Goal: Information Seeking & Learning: Learn about a topic

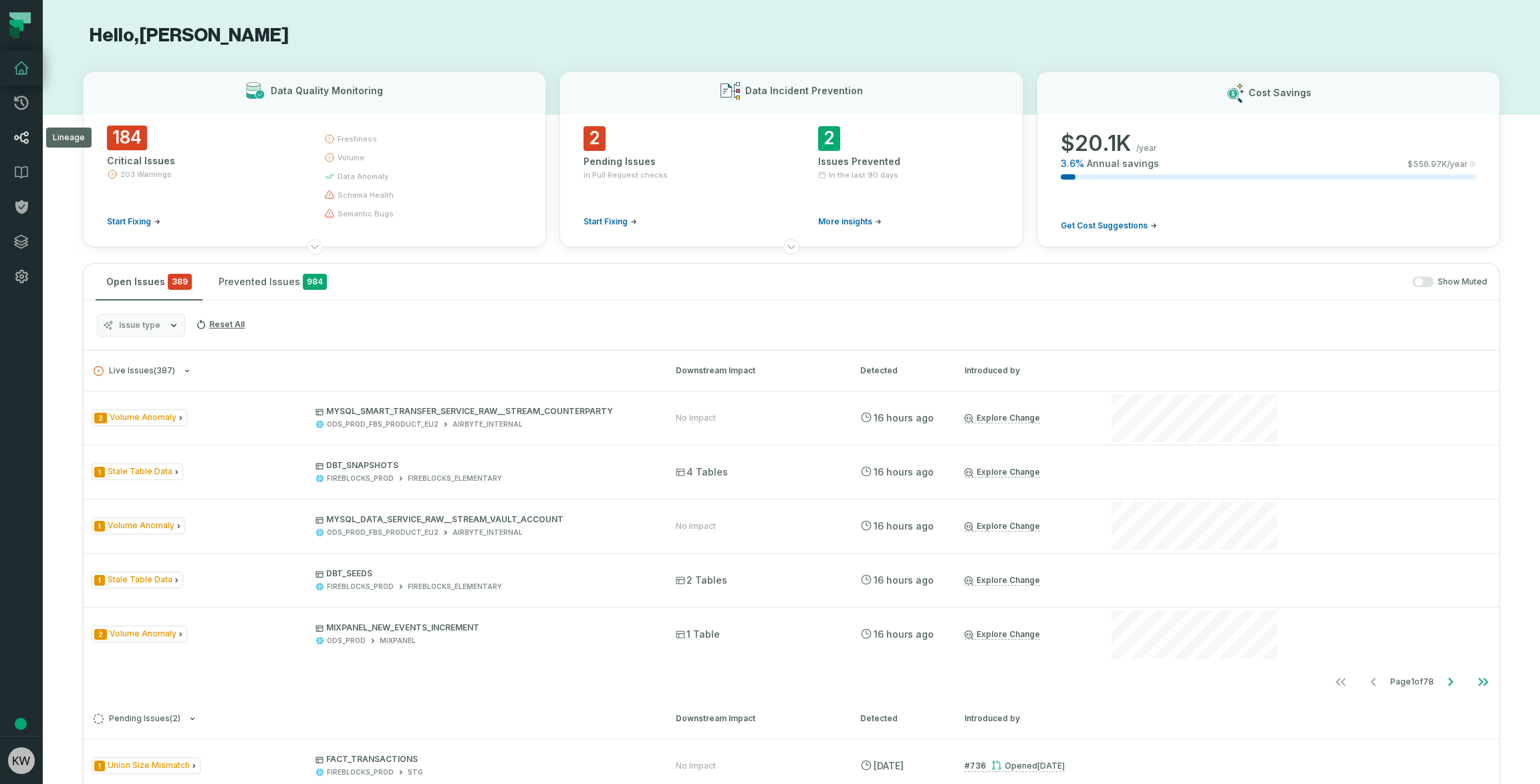
click at [26, 141] on icon at bounding box center [21, 138] width 16 height 16
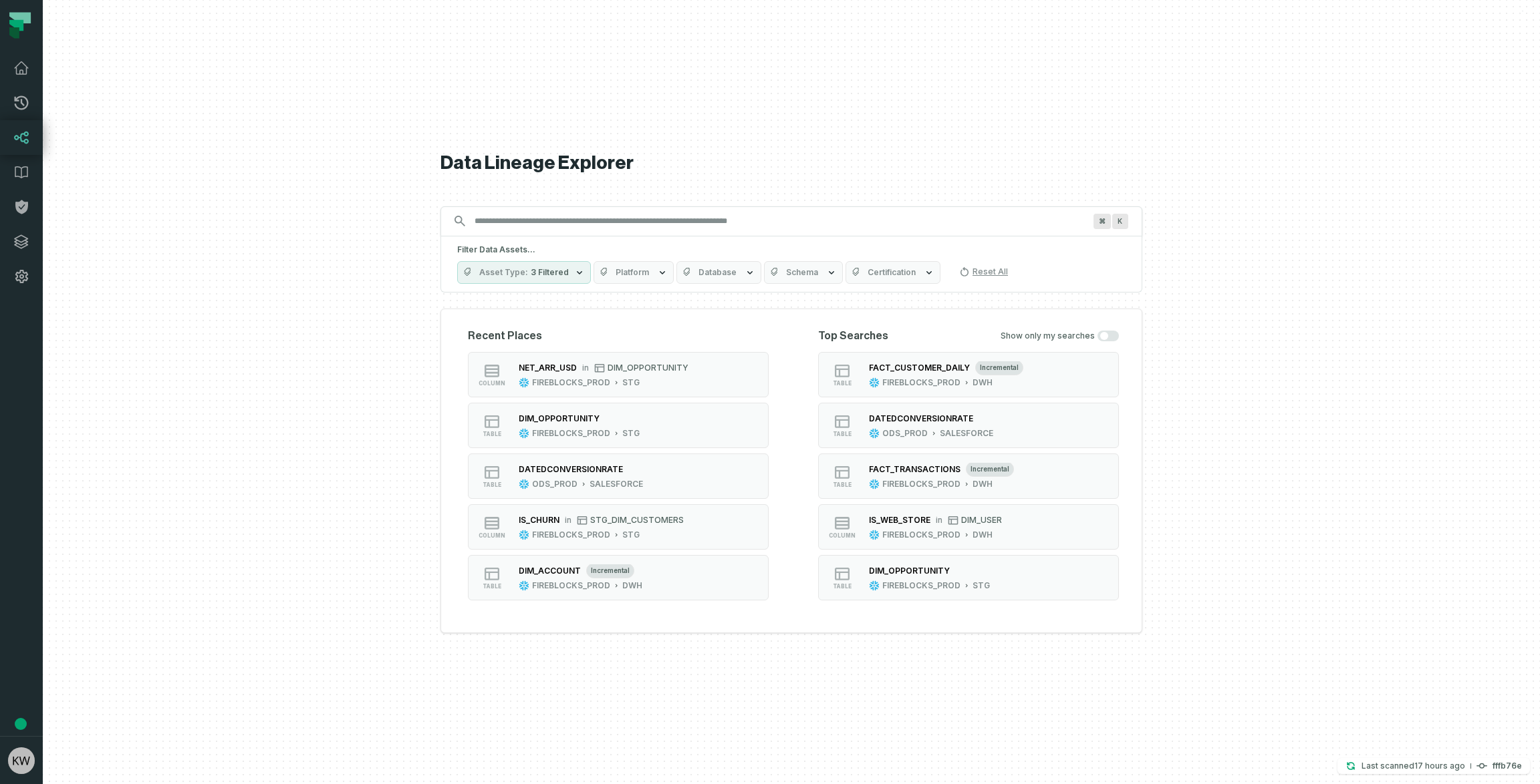
click at [631, 223] on input "Discovery Provider cmdk menu" at bounding box center [779, 221] width 626 height 21
click at [583, 418] on div "DIM_OPPORTUNITY" at bounding box center [558, 419] width 81 height 10
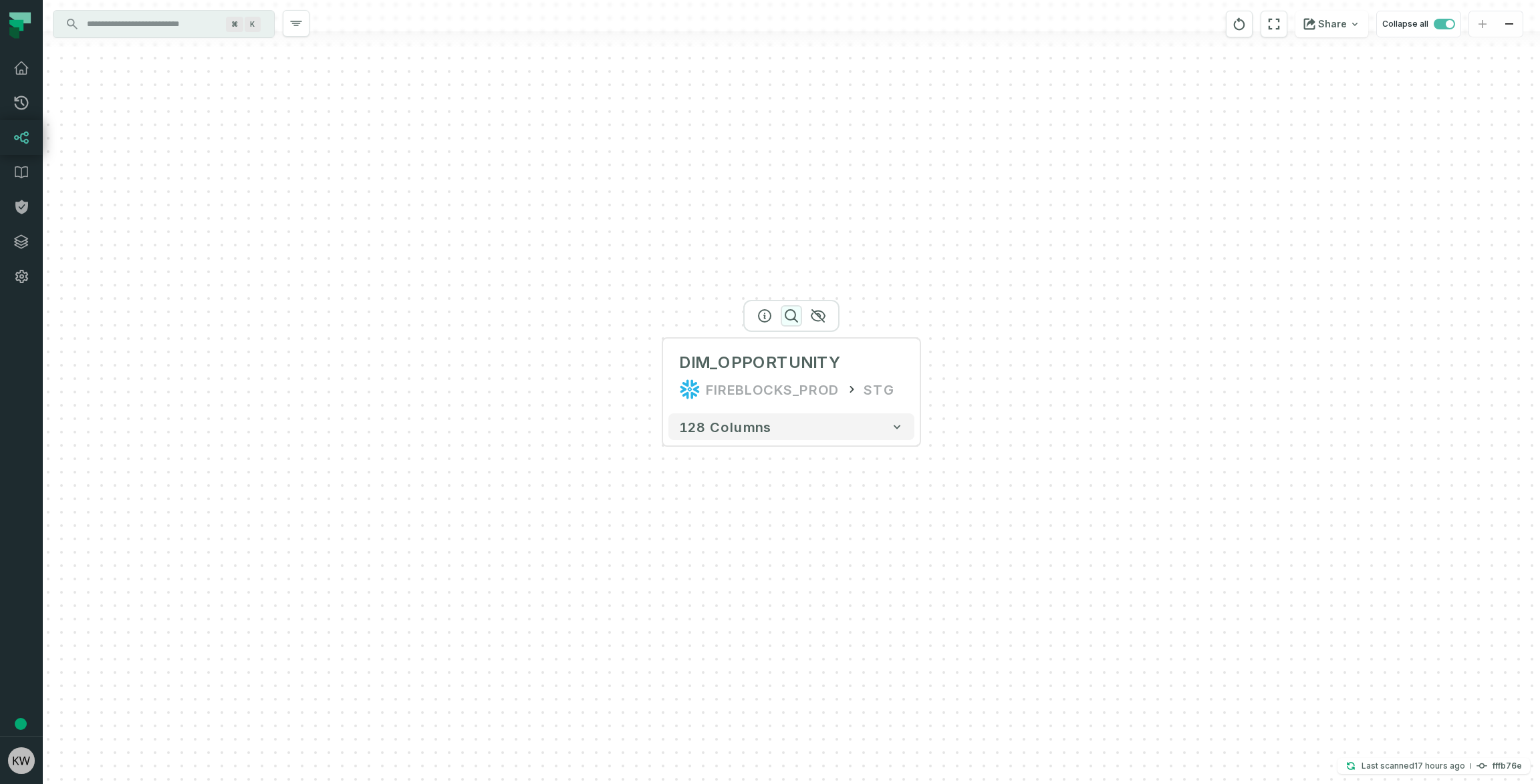
click at [793, 318] on icon "button" at bounding box center [791, 316] width 16 height 16
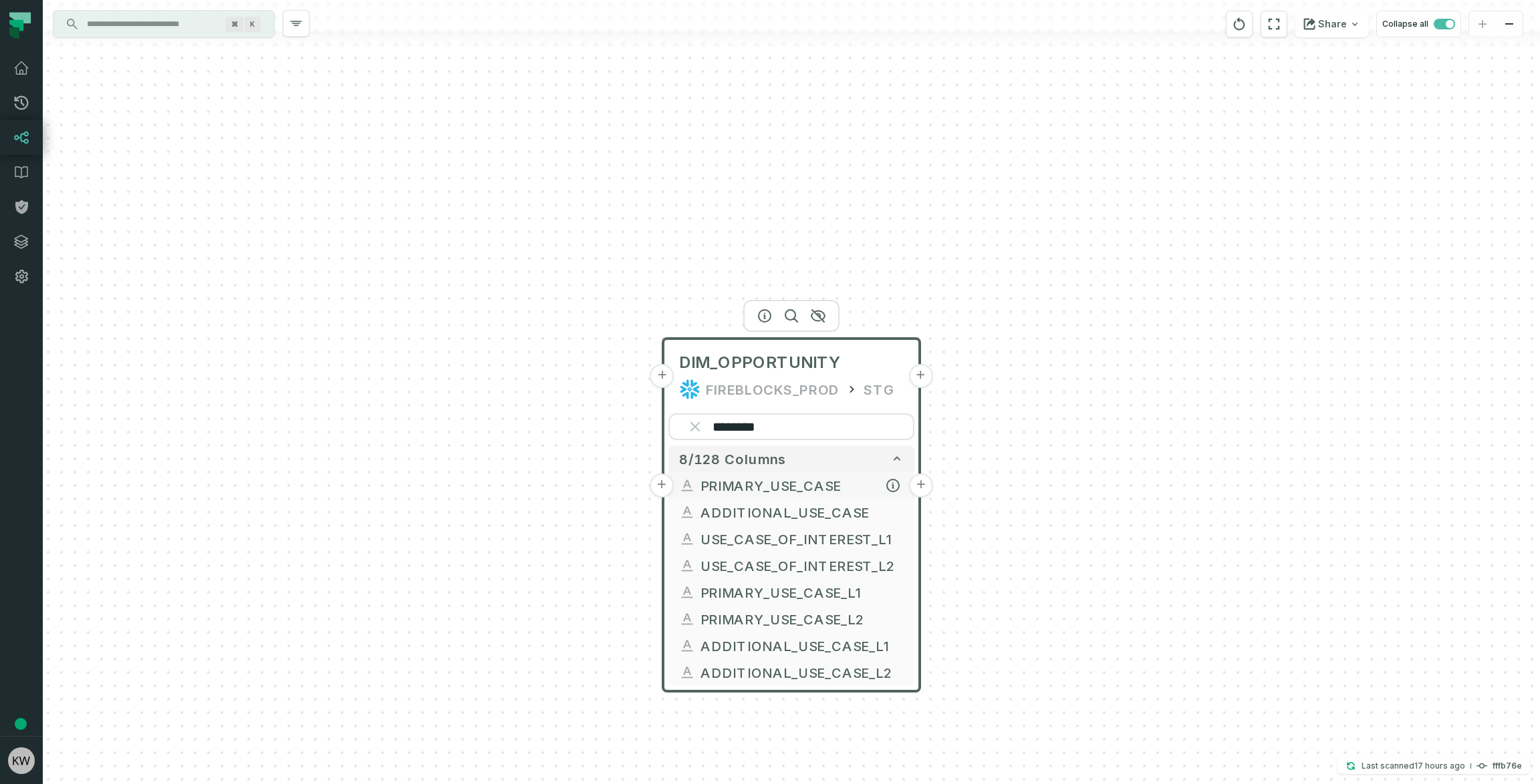
type input "********"
click at [660, 485] on button "+" at bounding box center [662, 486] width 24 height 24
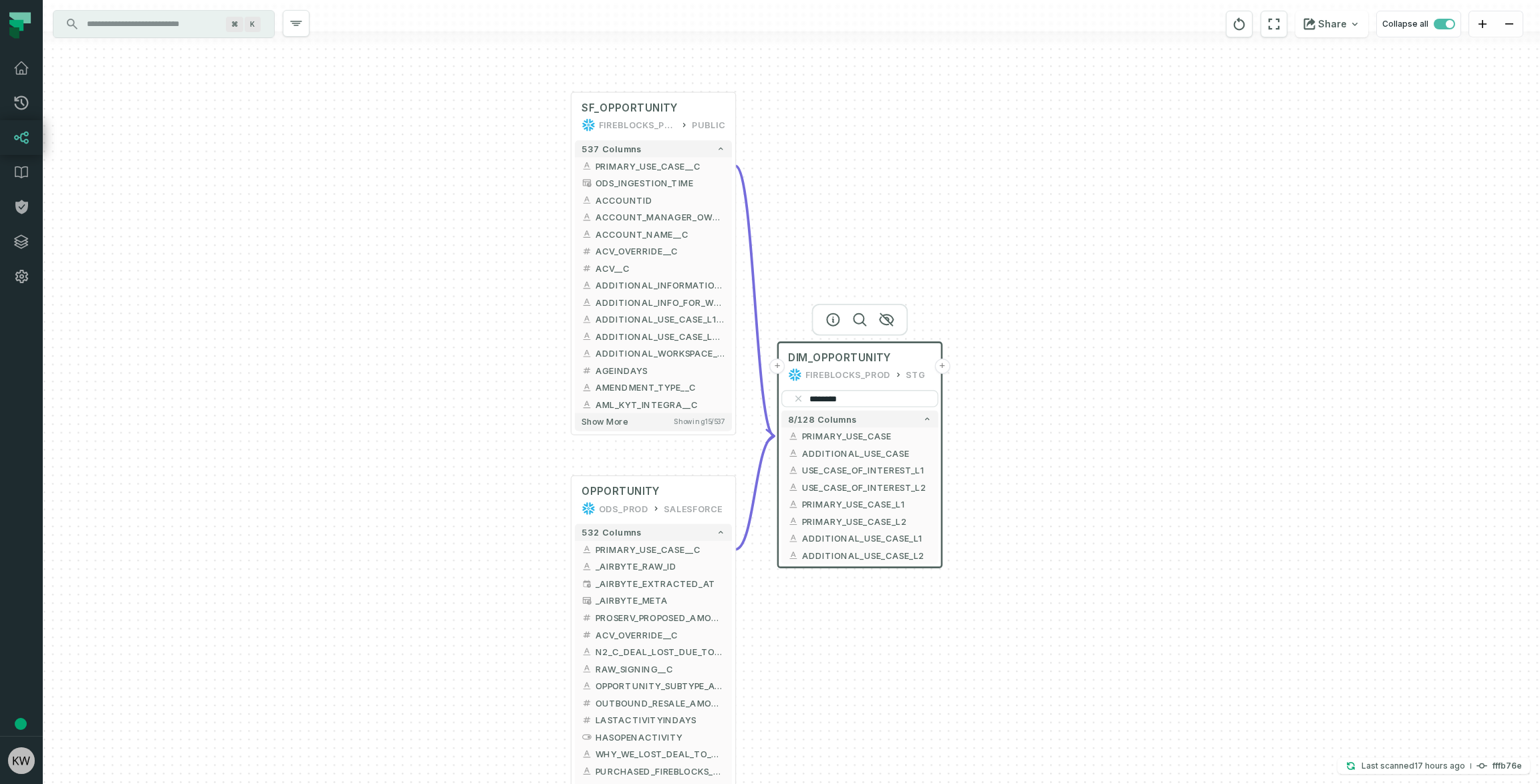
drag, startPoint x: 1032, startPoint y: 482, endPoint x: 835, endPoint y: 185, distance: 356.4
click at [835, 186] on div "+ SF_OPPORTUNITY FIREBLOCKS_PROD PUBLIC + 537 columns + PRIMARY_USE_CASE__C - +…" at bounding box center [791, 392] width 1498 height 784
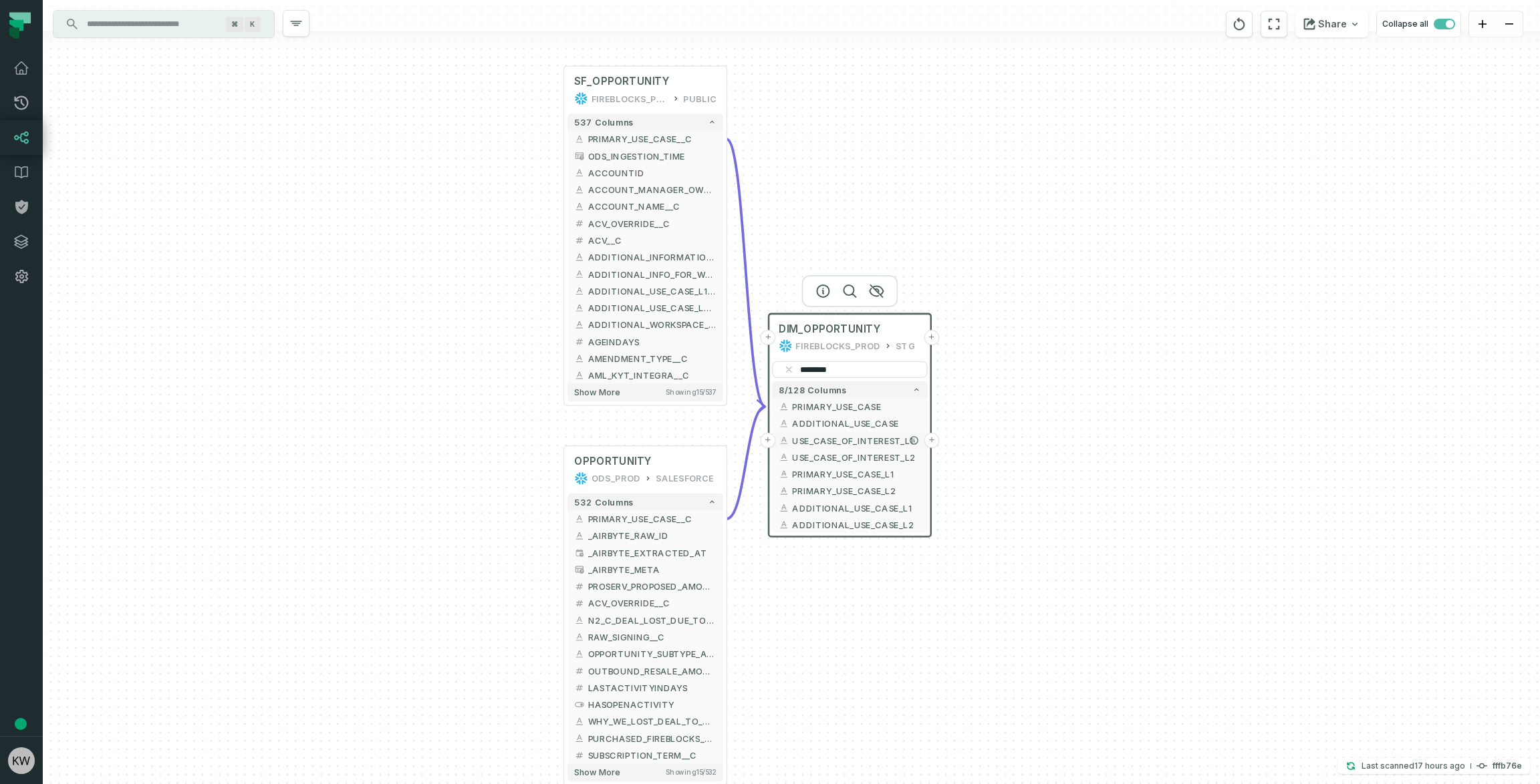
click at [772, 439] on button "+" at bounding box center [767, 441] width 15 height 15
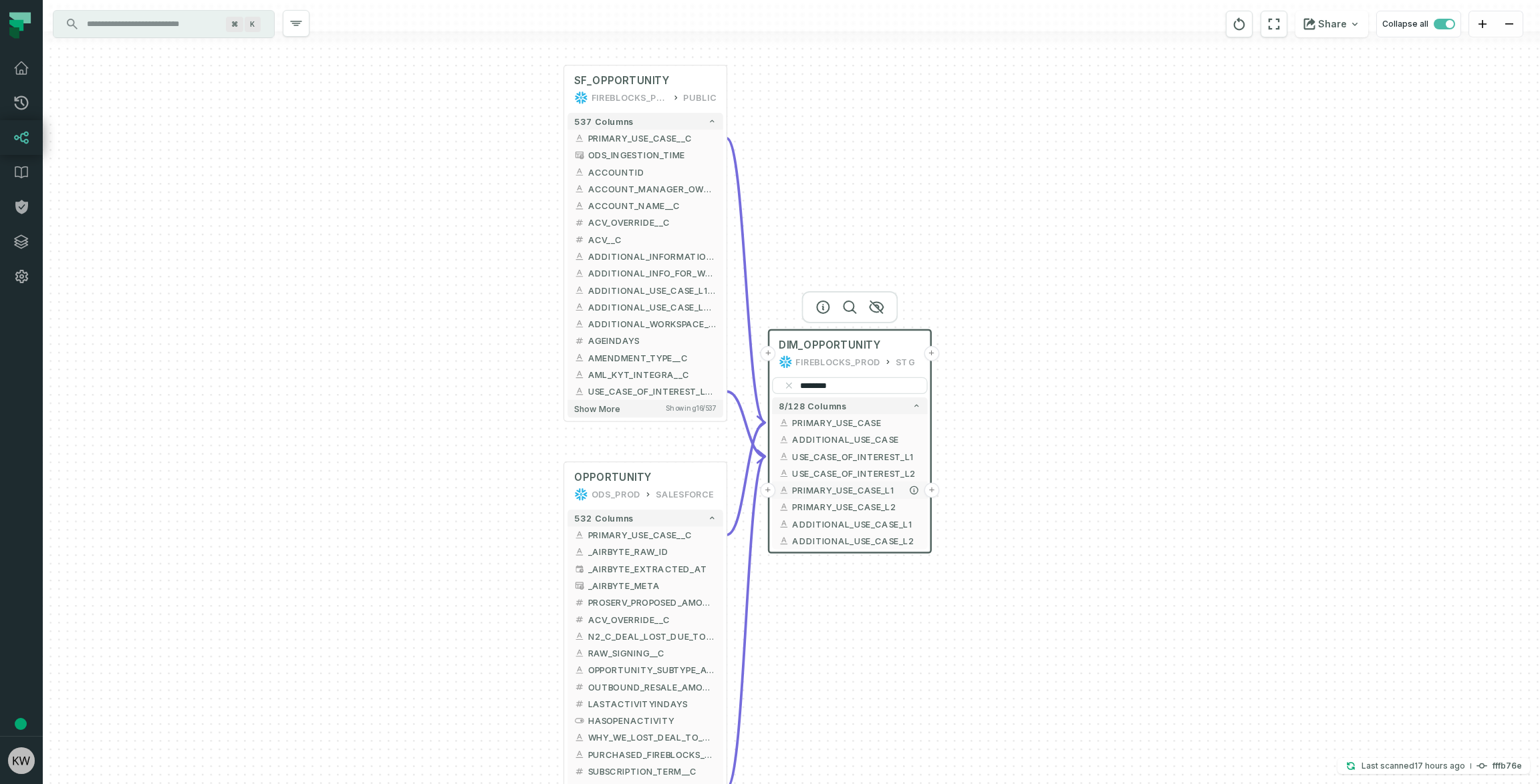
click at [766, 488] on button "+" at bounding box center [767, 491] width 15 height 15
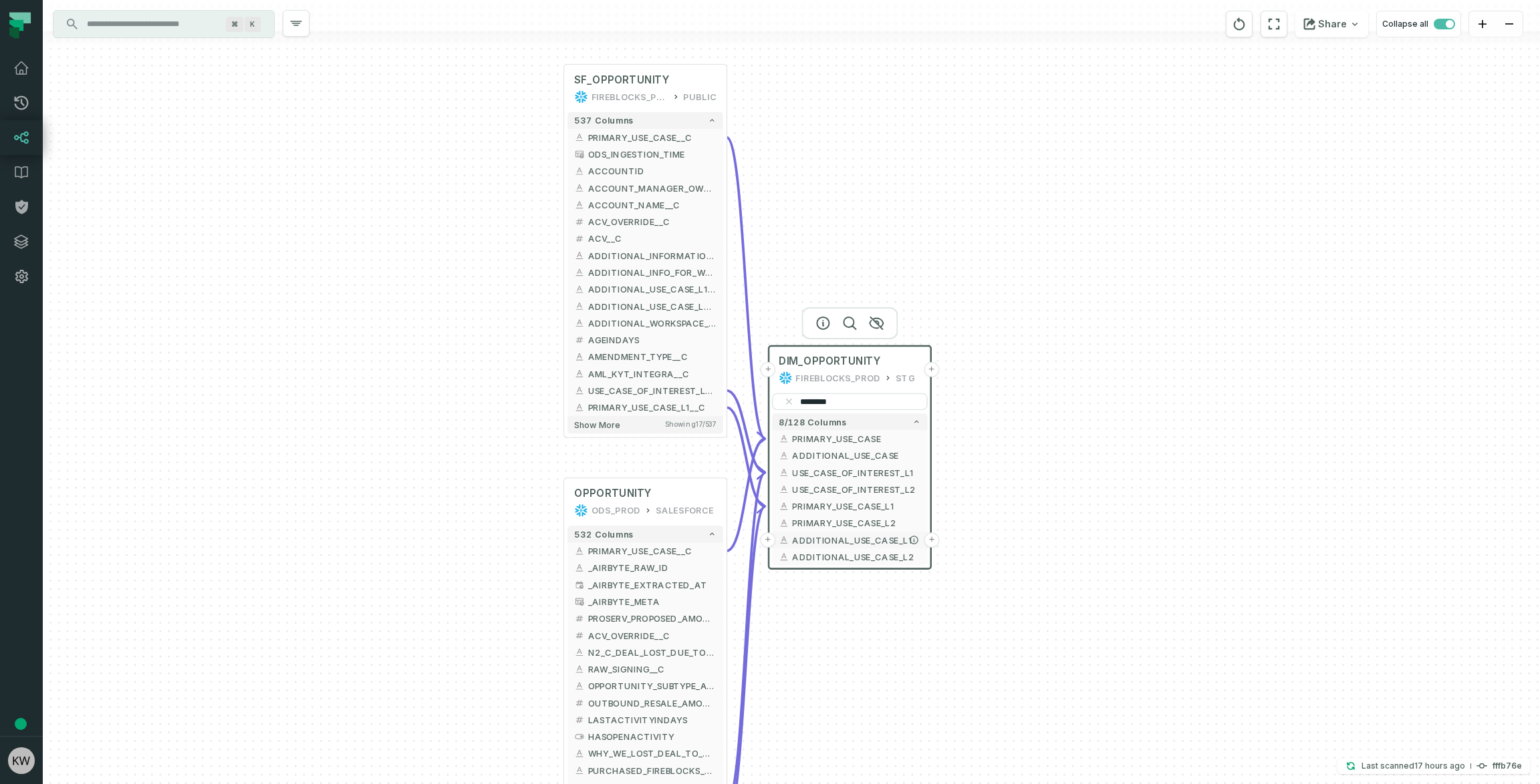
click at [771, 535] on button "+" at bounding box center [767, 540] width 15 height 15
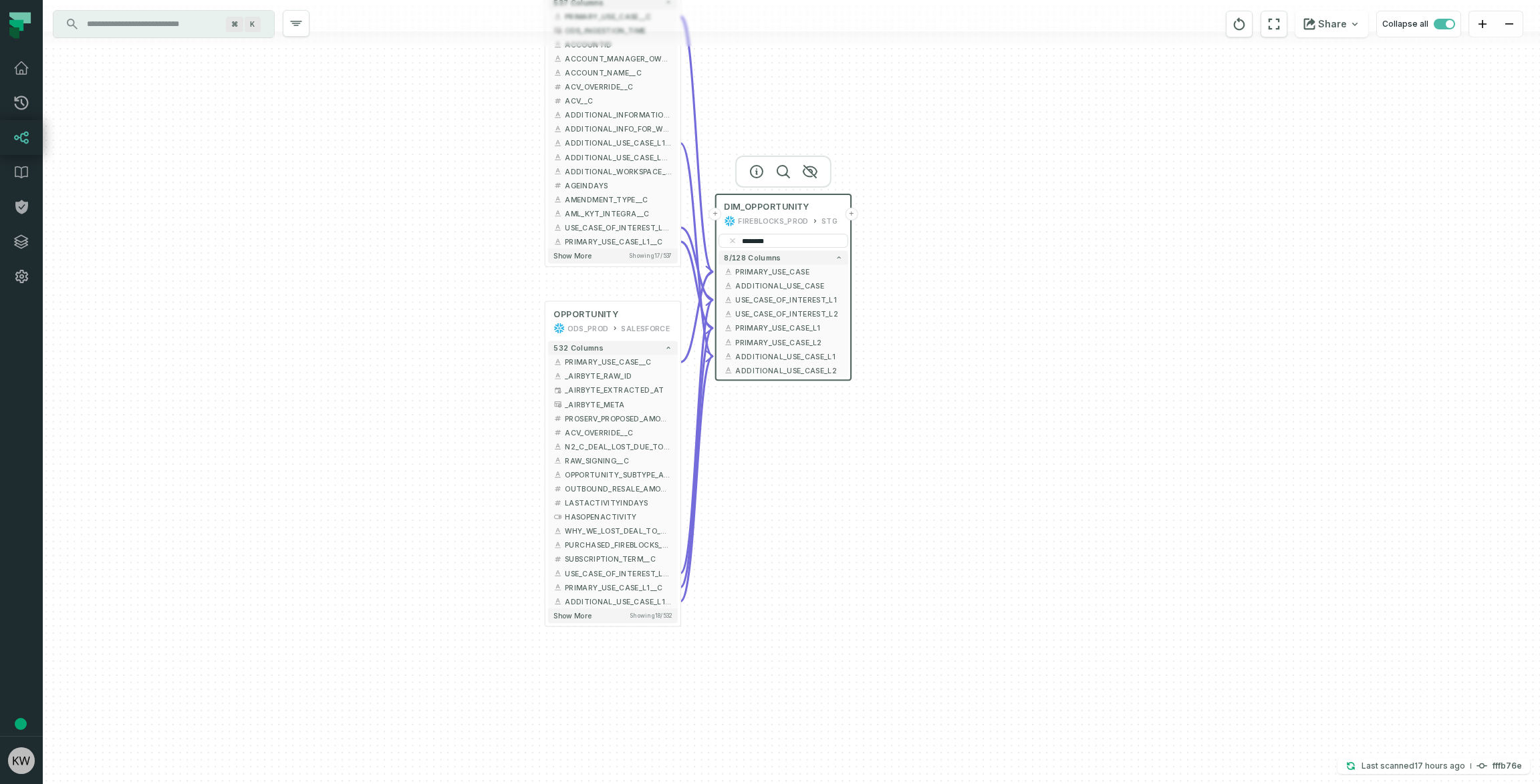
drag, startPoint x: 816, startPoint y: 618, endPoint x: 762, endPoint y: 425, distance: 200.4
click at [762, 425] on div "+ SF_OPPORTUNITY FIREBLOCKS_PROD PUBLIC + 537 columns + PRIMARY_USE_CASE__C - +…" at bounding box center [791, 392] width 1498 height 784
drag, startPoint x: 766, startPoint y: 440, endPoint x: 760, endPoint y: 515, distance: 75.2
click at [762, 526] on div "+ SF_OPPORTUNITY FIREBLOCKS_PROD PUBLIC + 537 columns + PRIMARY_USE_CASE__C - +…" at bounding box center [791, 392] width 1498 height 784
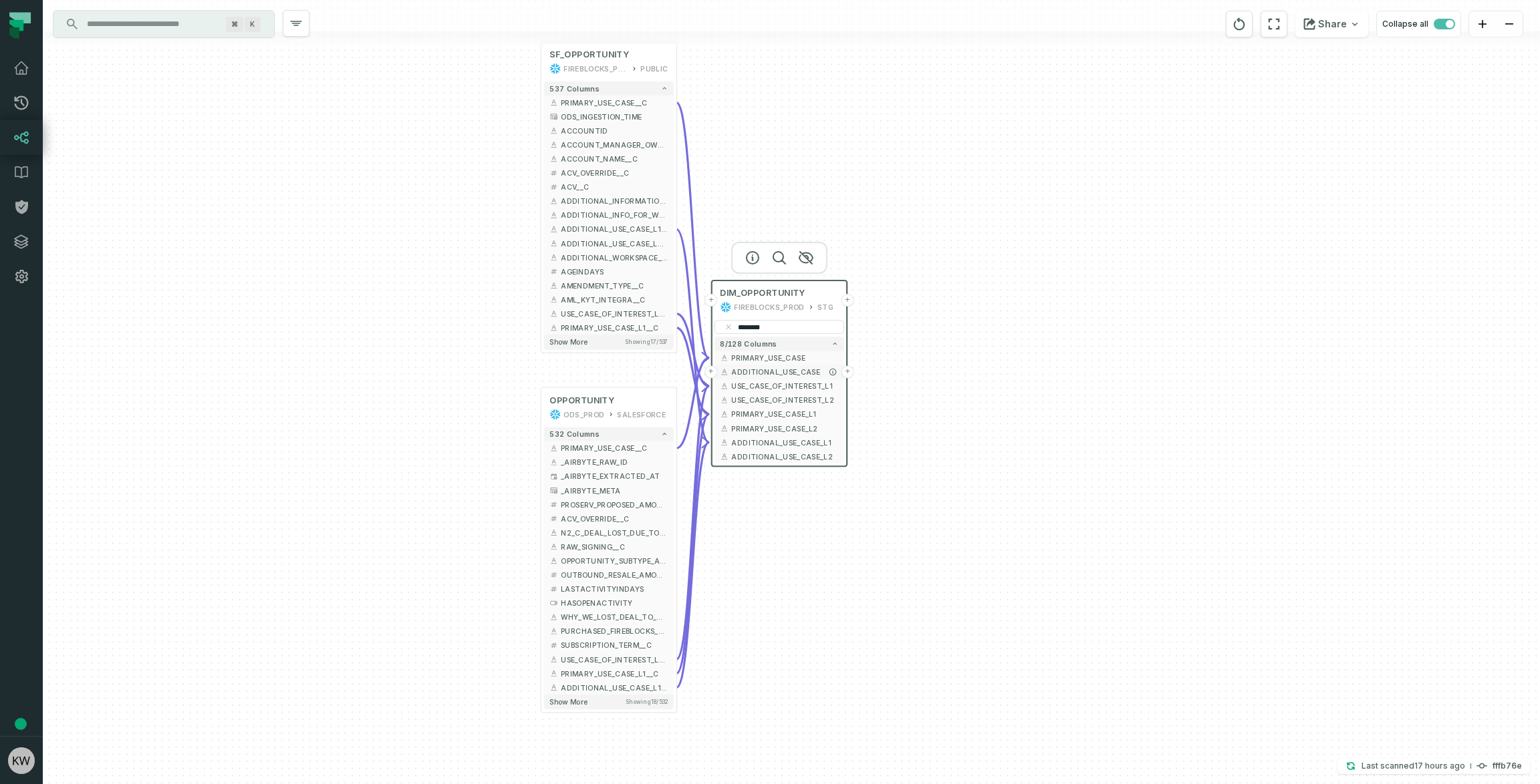
click at [713, 371] on button "+" at bounding box center [711, 372] width 13 height 13
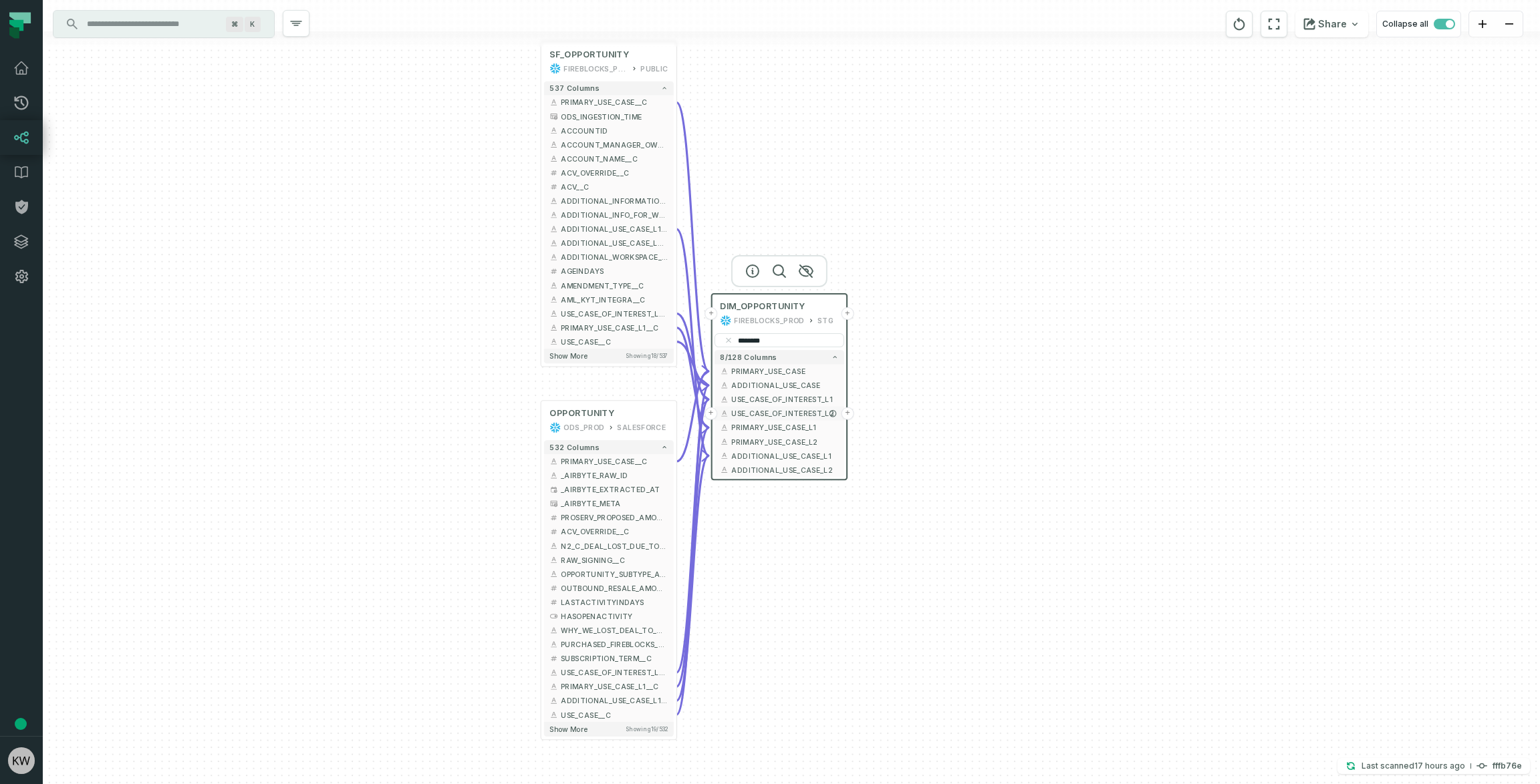
click at [714, 415] on button "+" at bounding box center [711, 414] width 13 height 13
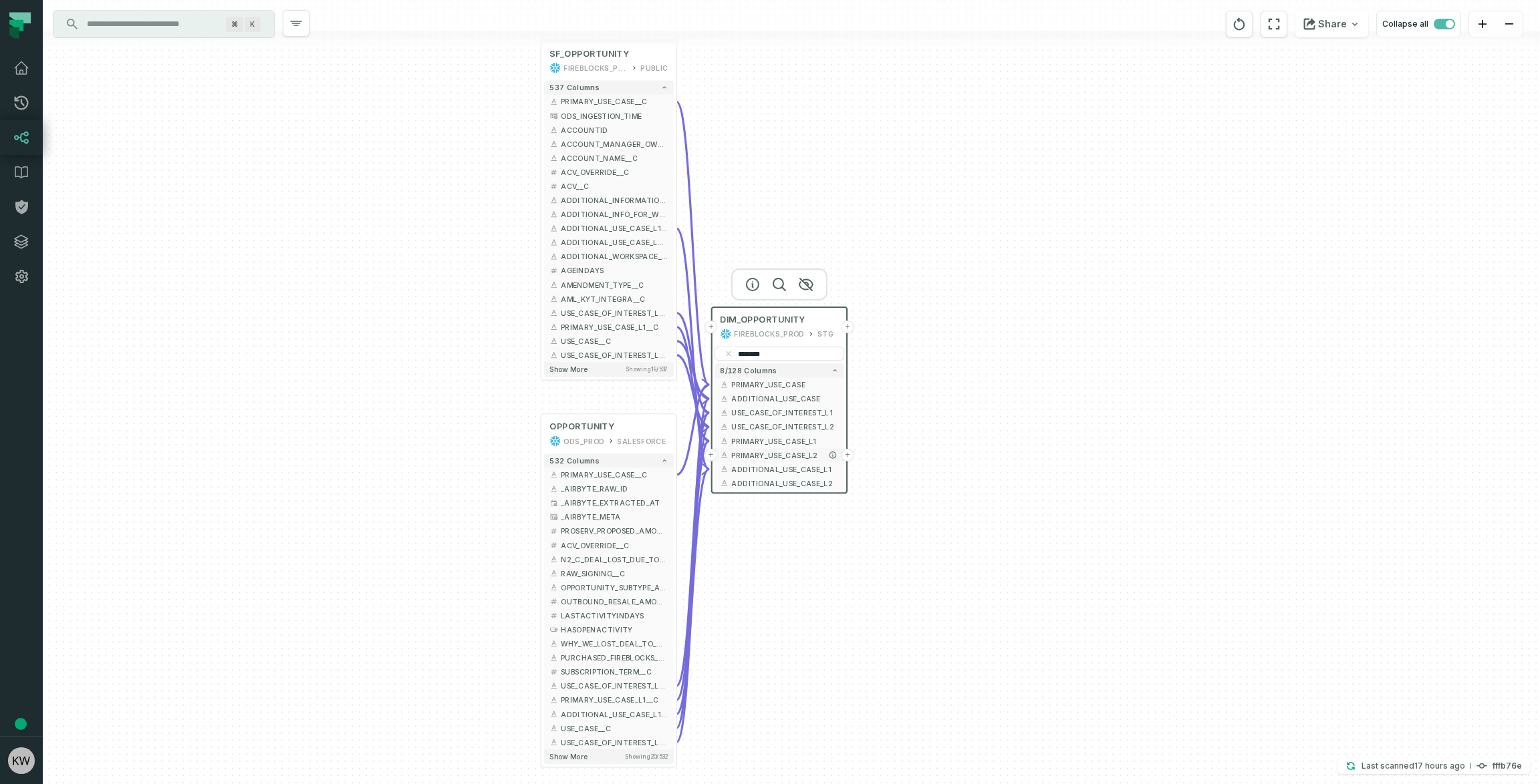
click at [713, 455] on button "+" at bounding box center [711, 455] width 13 height 13
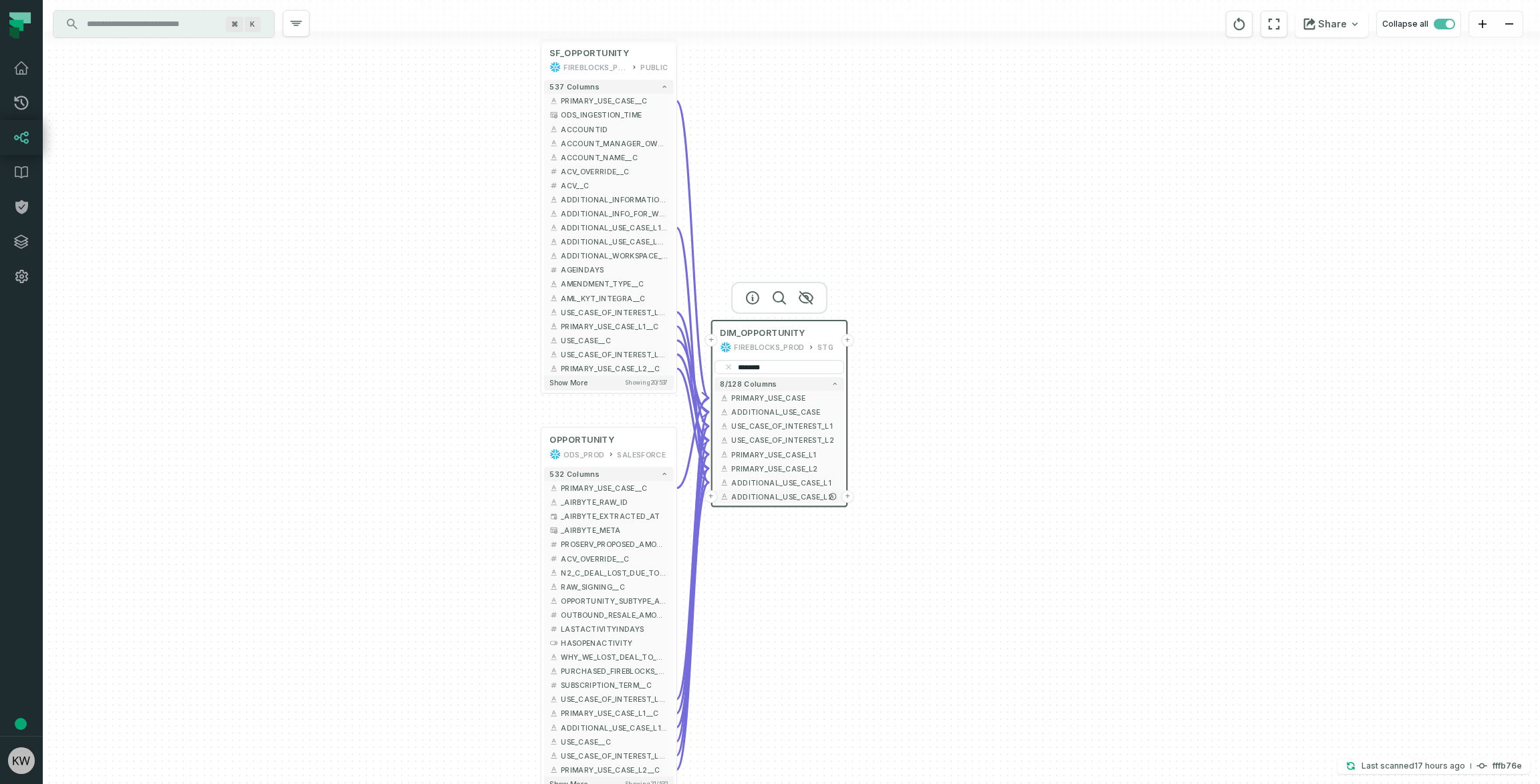
click at [715, 496] on button "+" at bounding box center [711, 496] width 13 height 13
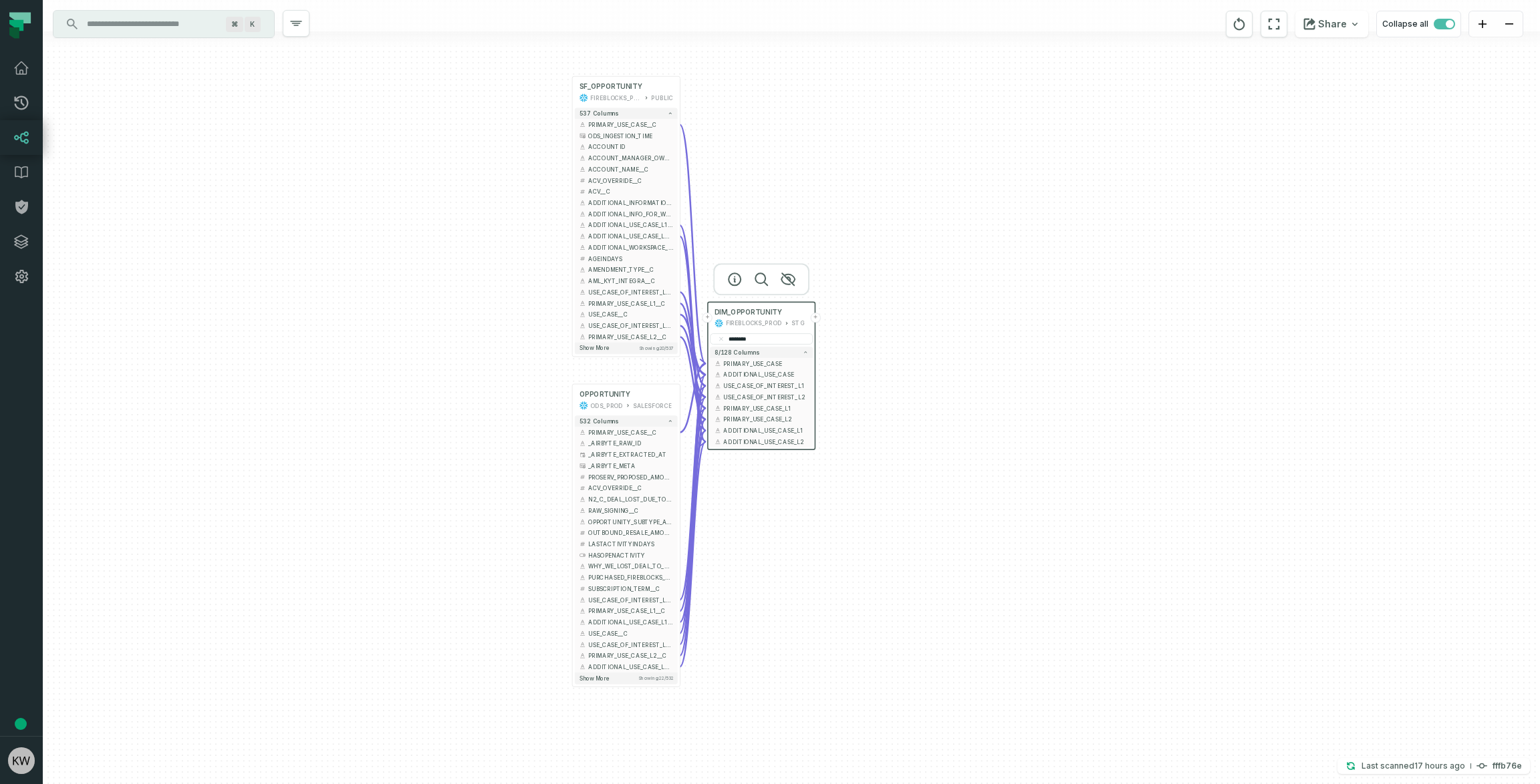
drag, startPoint x: 747, startPoint y: 641, endPoint x: 736, endPoint y: 556, distance: 85.7
click at [736, 556] on div "+ SF_OPPORTUNITY FIREBLOCKS_PROD PUBLIC + 537 columns + PRIMARY_USE_CASE__C - +…" at bounding box center [791, 392] width 1498 height 784
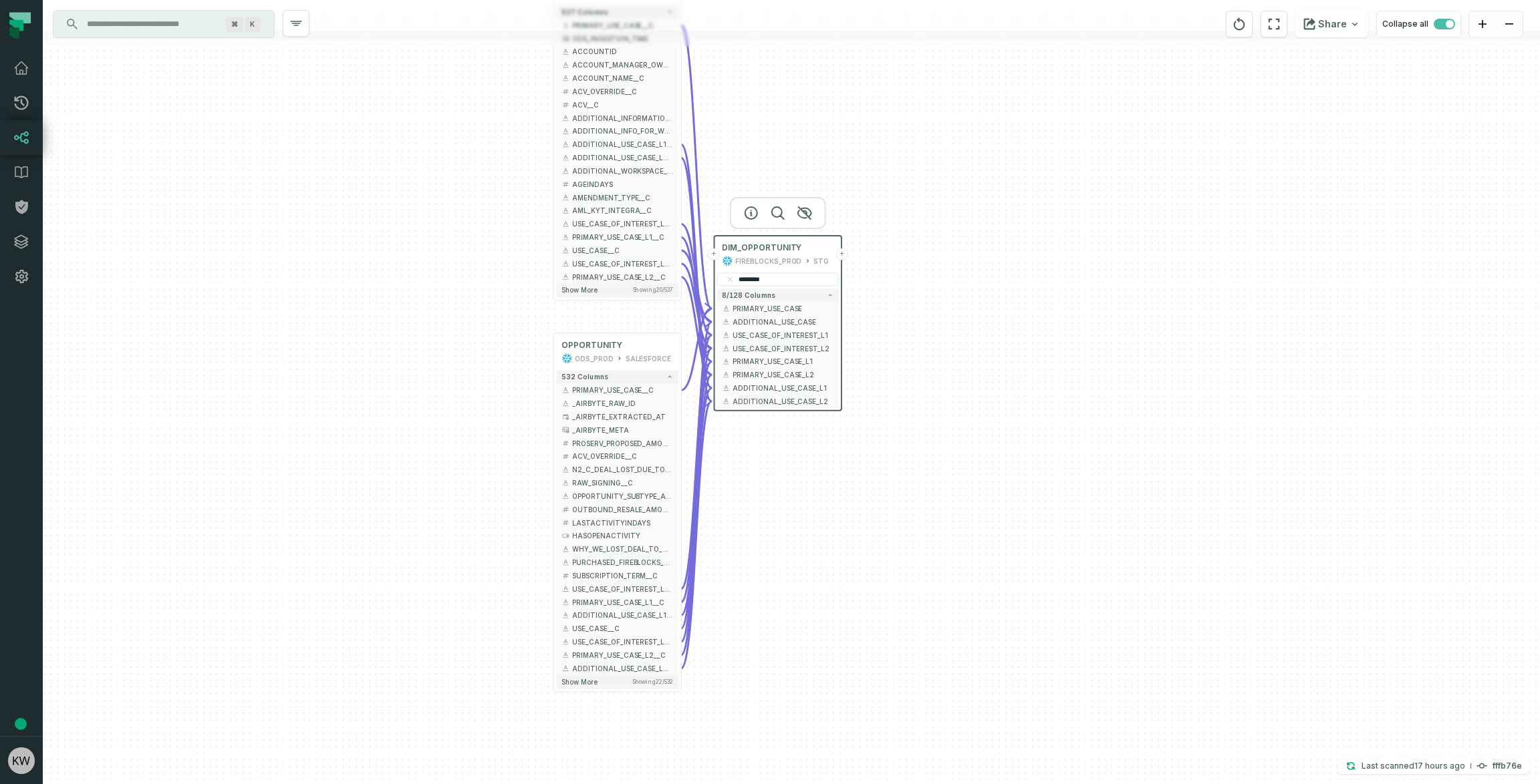
click at [133, 20] on input "Discovery Provider cmdk menu" at bounding box center [151, 24] width 145 height 21
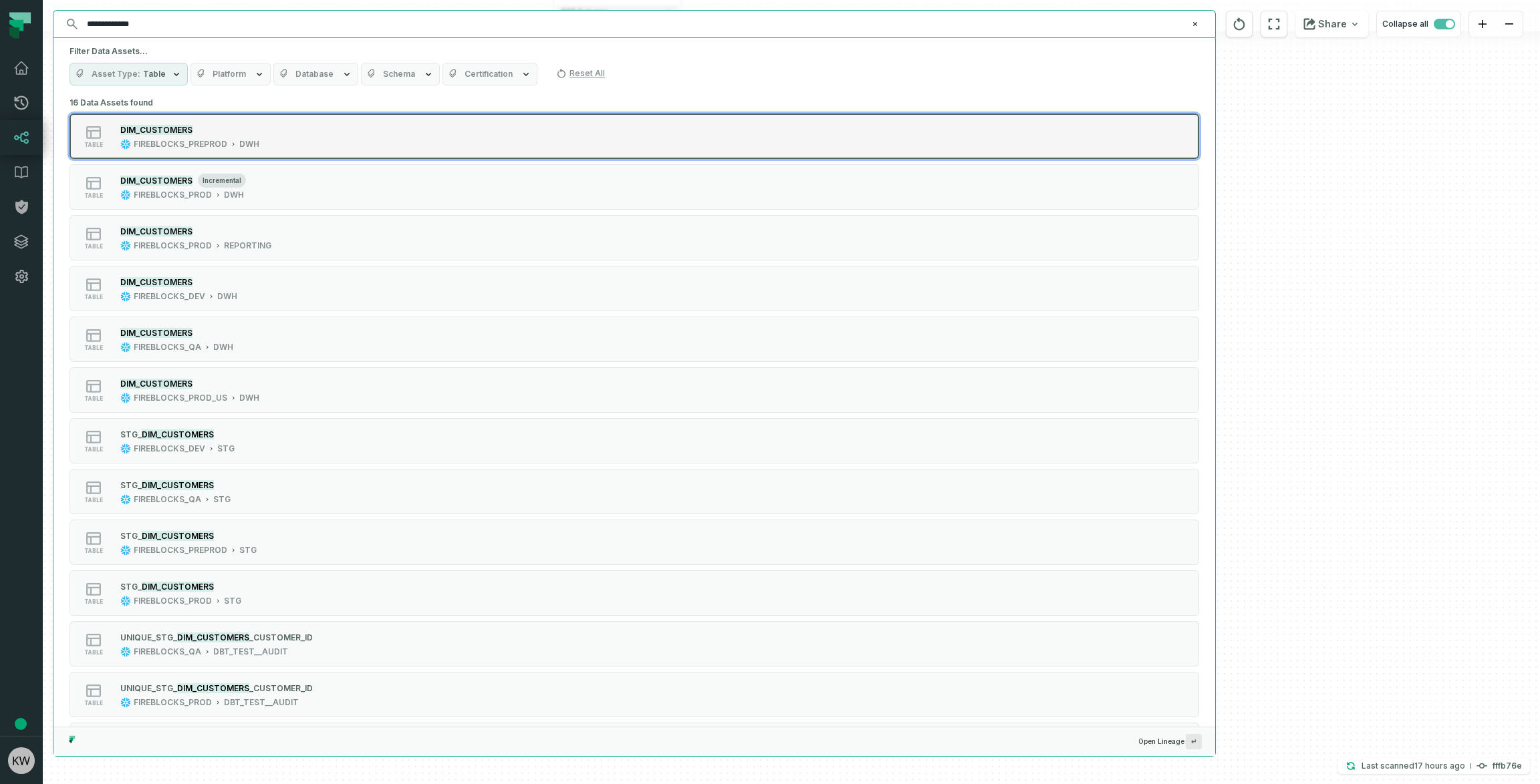
type input "**********"
click at [336, 129] on div "table DIM_CUSTOMERS FIREBLOCKS_PREPROD DWH" at bounding box center [239, 136] width 334 height 26
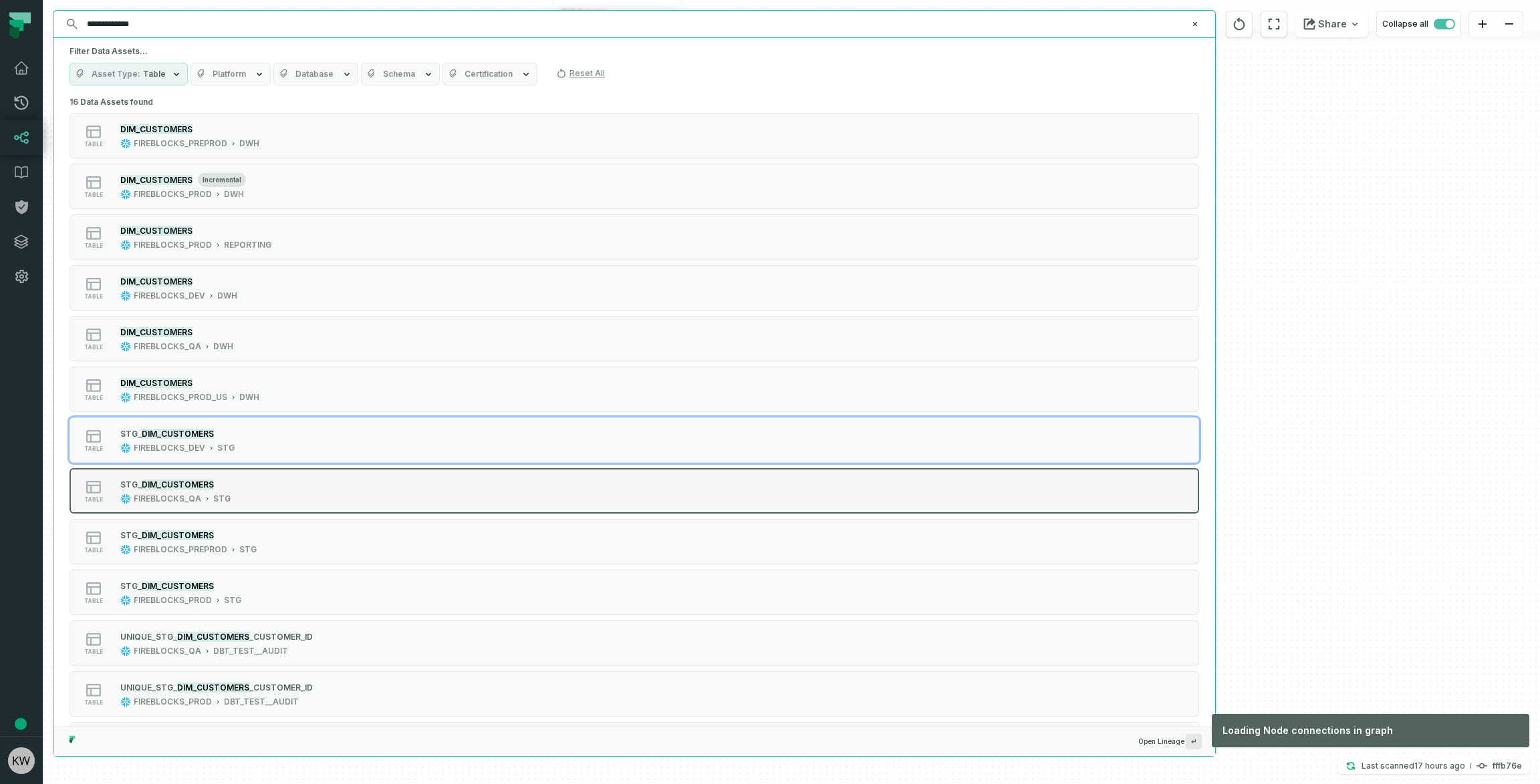
scroll to position [2, 0]
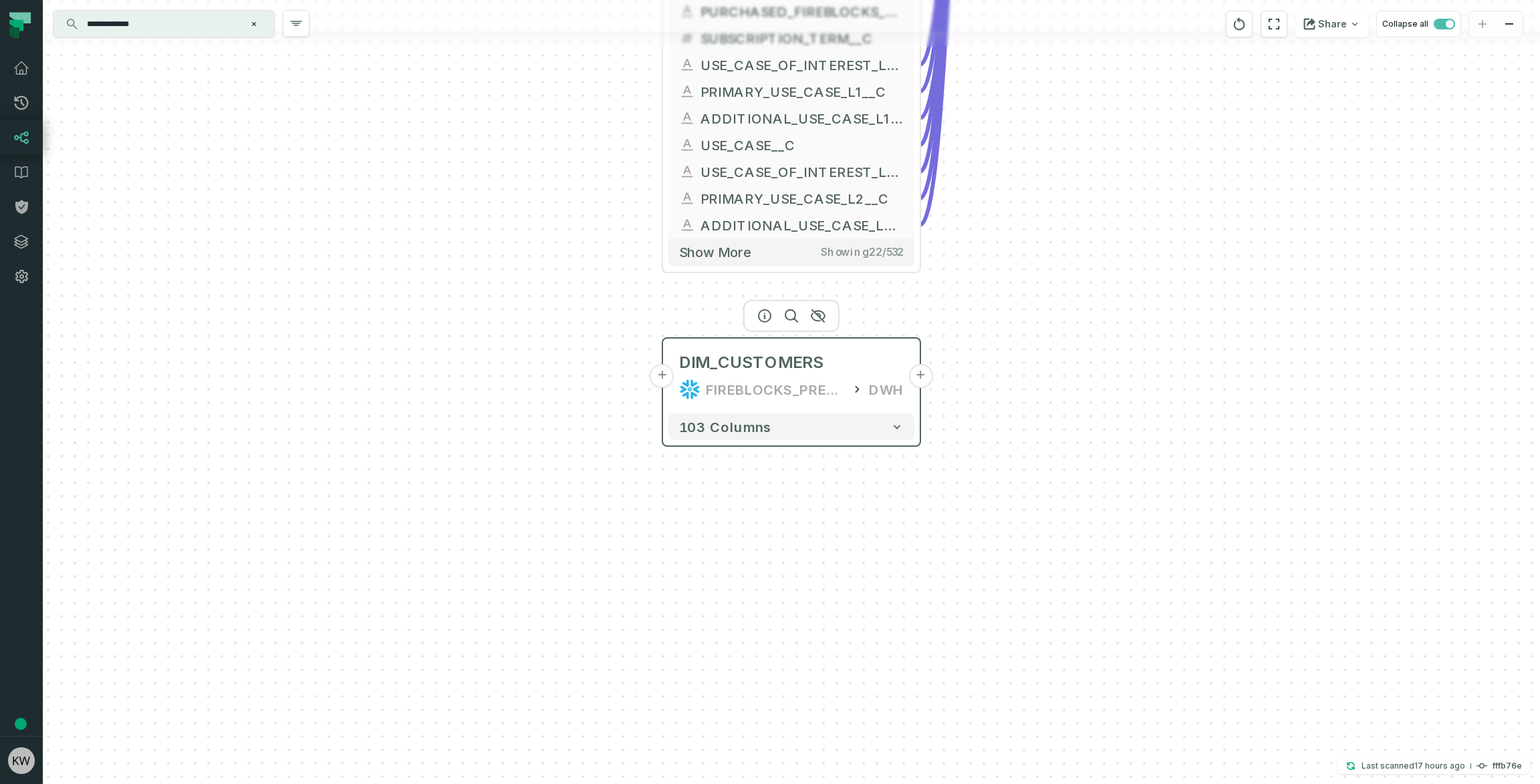
click at [660, 377] on button "+" at bounding box center [662, 376] width 24 height 24
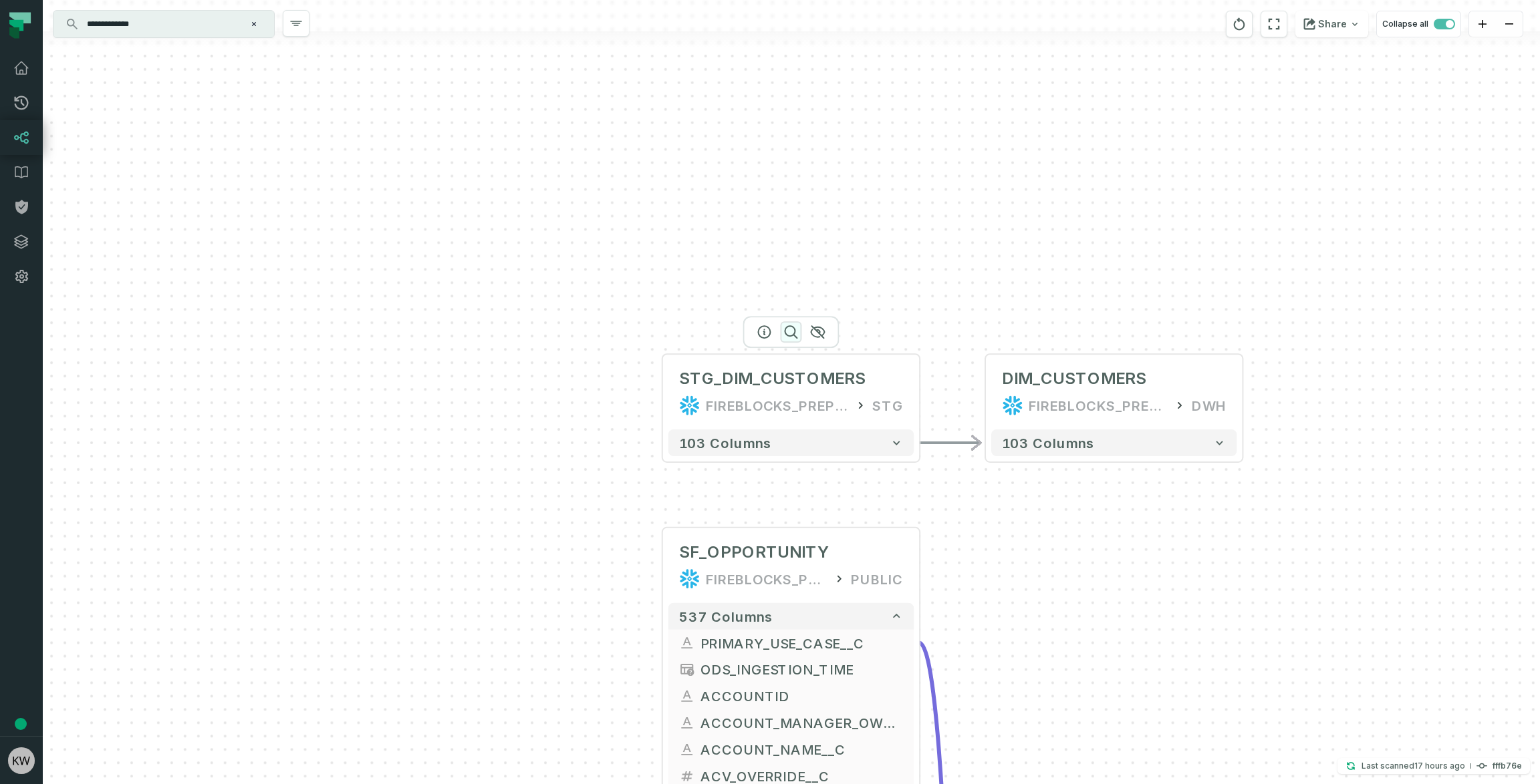
click at [790, 331] on icon "button" at bounding box center [790, 331] width 16 height 16
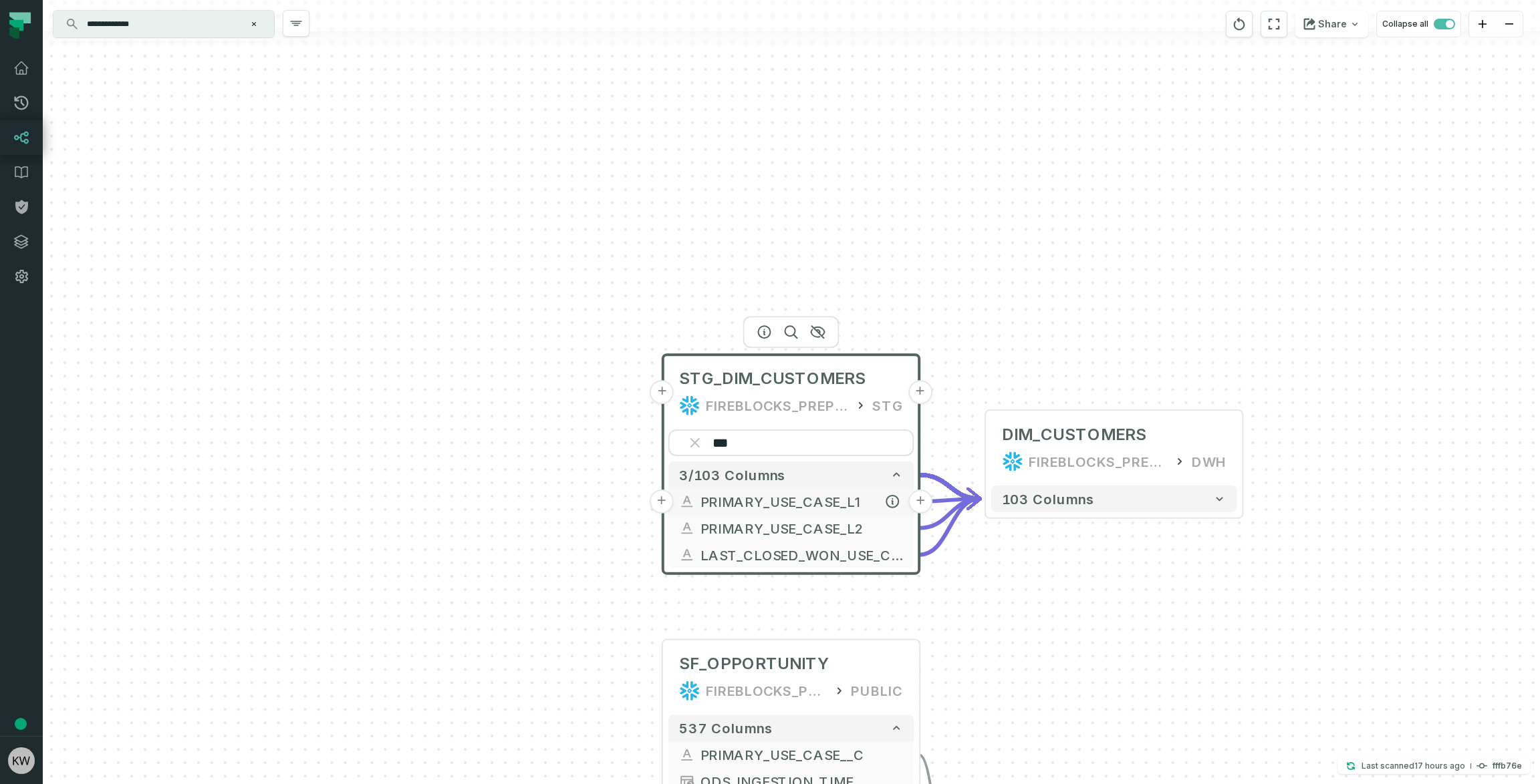
type input "***"
click at [665, 499] on button "+" at bounding box center [662, 502] width 24 height 24
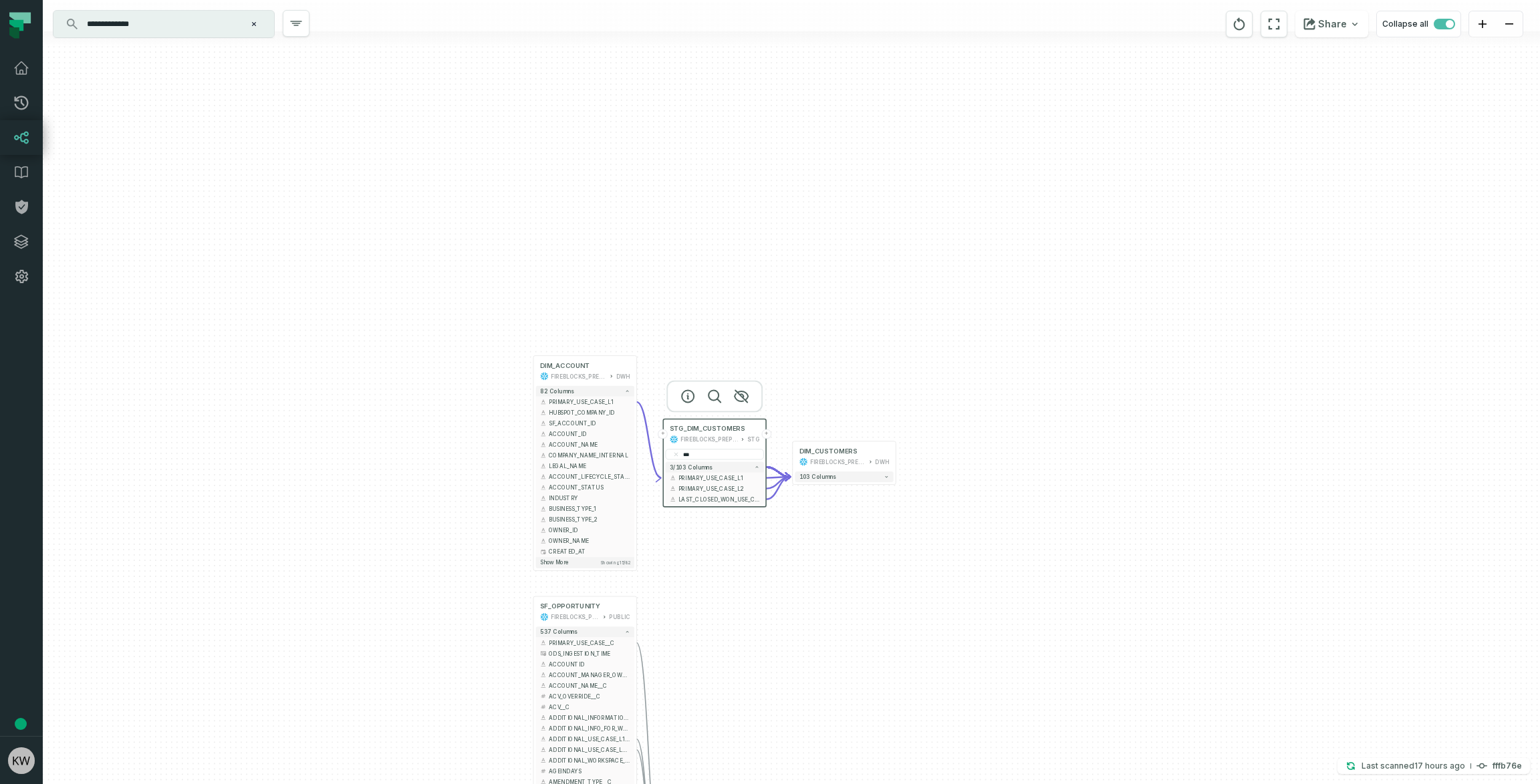
drag, startPoint x: 785, startPoint y: 419, endPoint x: 512, endPoint y: 308, distance: 294.7
click at [512, 308] on div "DIM_ACCOUNT FIREBLOCKS_PREPROD DWH + 82 columns PRIMARY_USE_CASE_L1 - HUBSPOT_C…" at bounding box center [791, 392] width 1498 height 784
